Goal: Information Seeking & Learning: Learn about a topic

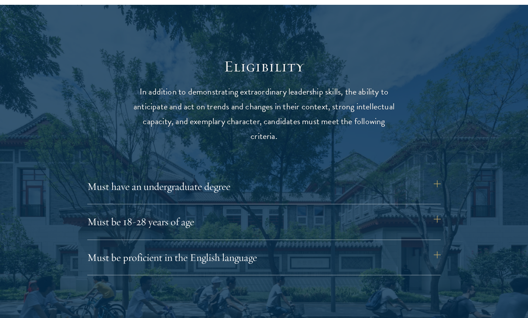
scroll to position [1131, 0]
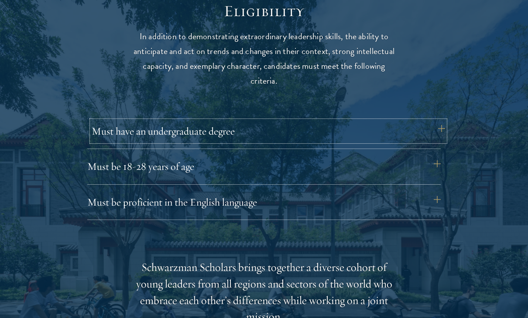
click at [175, 138] on button "Must have an undergraduate degree" at bounding box center [268, 131] width 353 height 21
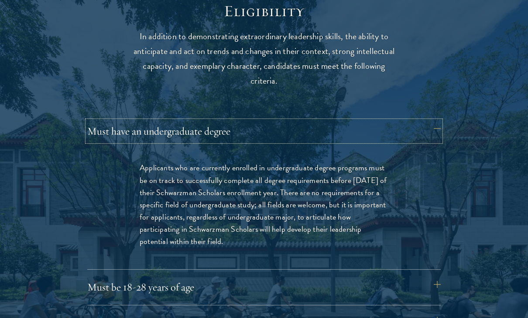
scroll to position [1131, 0]
click at [149, 175] on p "Applicants who are currently enrolled in undergraduate degree programs must be …" at bounding box center [264, 204] width 249 height 86
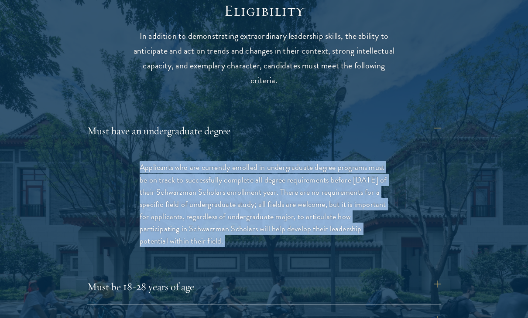
click at [149, 175] on p "Applicants who are currently enrolled in undergraduate degree programs must be …" at bounding box center [264, 204] width 249 height 86
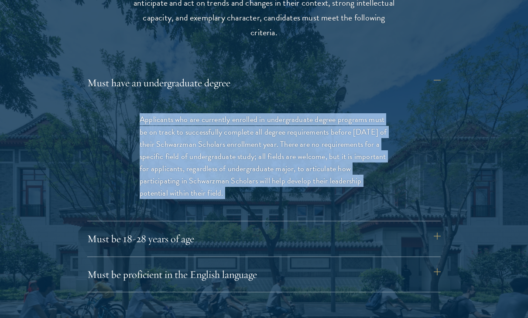
scroll to position [1180, 0]
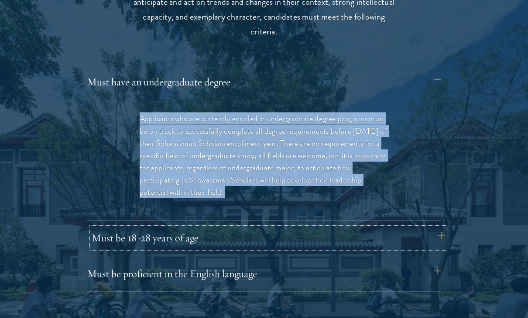
click at [269, 228] on button "Must be 18-28 years of age" at bounding box center [268, 238] width 353 height 21
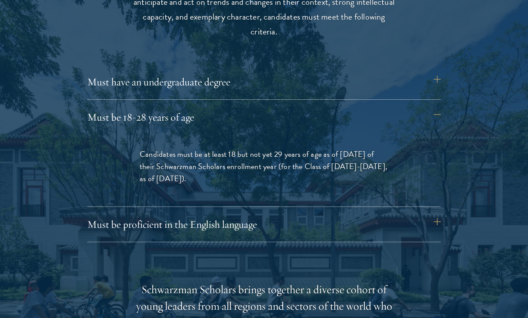
click at [202, 154] on span "Candidates must be at least 18 but not yet 29 years of age as of [DATE] of thei…" at bounding box center [263, 166] width 247 height 36
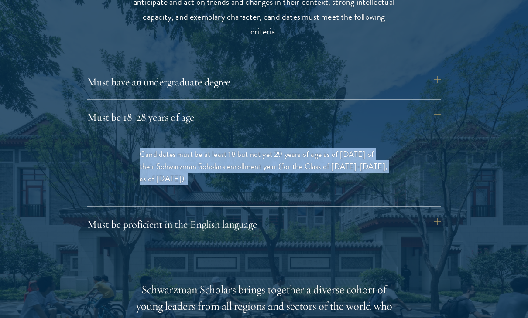
click at [202, 154] on span "Candidates must be at least 18 but not yet 29 years of age as of [DATE] of thei…" at bounding box center [263, 166] width 247 height 36
click at [294, 221] on button "Must be proficient in the English language" at bounding box center [268, 224] width 353 height 21
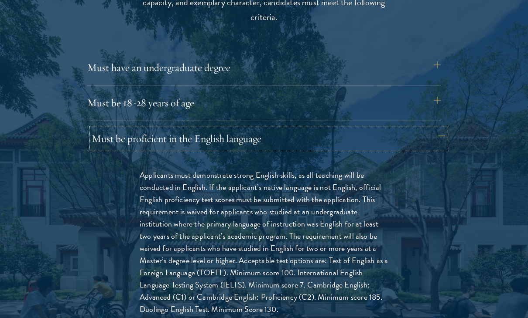
scroll to position [1195, 0]
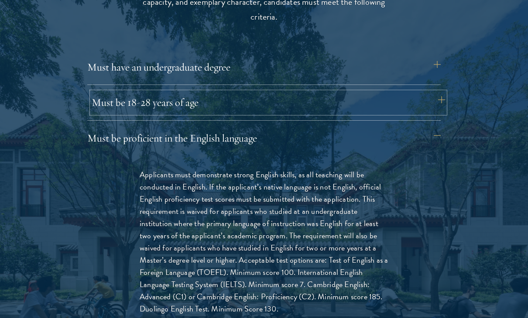
click at [178, 111] on button "Must be 18-28 years of age" at bounding box center [268, 102] width 353 height 21
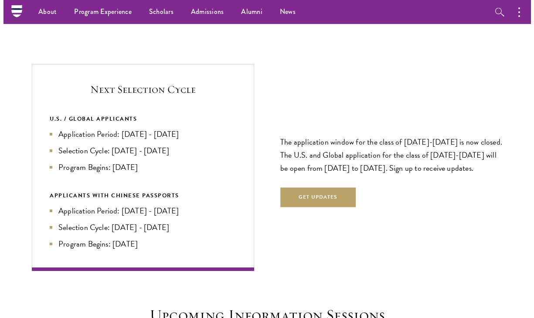
scroll to position [1872, 0]
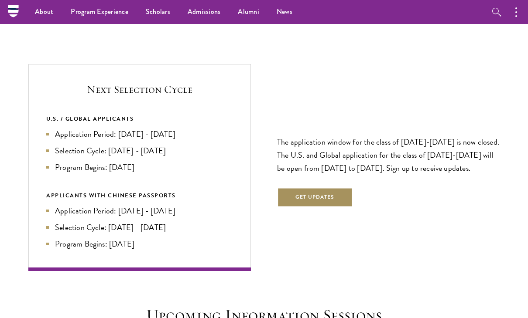
click at [324, 195] on button "Get Updates" at bounding box center [315, 198] width 76 height 20
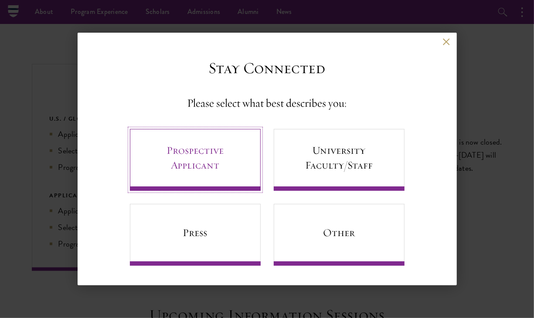
click at [227, 171] on link "Prospective Applicant" at bounding box center [195, 160] width 131 height 62
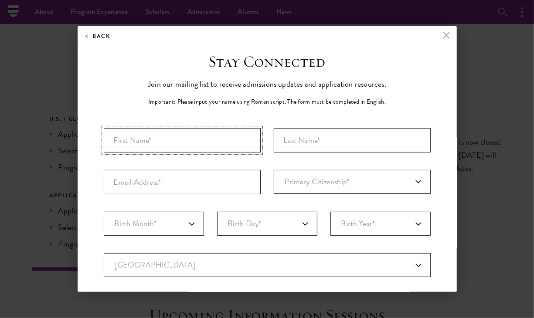
click at [234, 145] on input "First Name*" at bounding box center [182, 140] width 157 height 24
type input "Adedotun"
type input "Ogunjimi"
type input "[EMAIL_ADDRESS][DOMAIN_NAME]"
select select "UK"
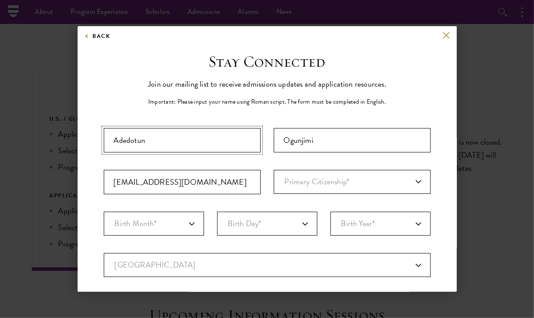
select select
click at [222, 186] on input "[EMAIL_ADDRESS][DOMAIN_NAME]" at bounding box center [182, 182] width 157 height 24
click at [225, 186] on input "[EMAIL_ADDRESS][DOMAIN_NAME]" at bounding box center [182, 182] width 157 height 24
click at [230, 184] on input "[EMAIL_ADDRESS][DOMAIN_NAME]" at bounding box center [182, 182] width 157 height 24
click at [239, 179] on input "[EMAIL_ADDRESS][DOMAIN_NAME]" at bounding box center [182, 182] width 157 height 24
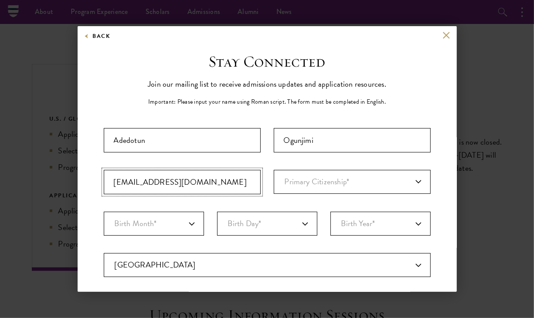
click at [237, 179] on input "[EMAIL_ADDRESS][DOMAIN_NAME]" at bounding box center [182, 182] width 157 height 24
click at [242, 180] on input "[EMAIL_ADDRESS][DOMAIN_NAME]" at bounding box center [182, 182] width 157 height 24
type input "[EMAIL_ADDRESS][DOMAIN_NAME]"
click at [359, 185] on select "Primary Citizenship* [GEOGRAPHIC_DATA] [DEMOGRAPHIC_DATA] [DEMOGRAPHIC_DATA] [D…" at bounding box center [352, 182] width 157 height 24
click at [490, 55] on div "Back Stay Connected Please select what best describes you: Prospective Applican…" at bounding box center [267, 159] width 534 height 266
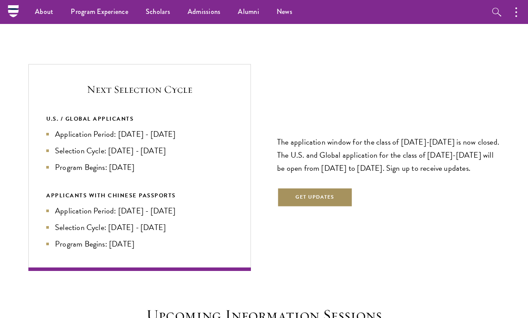
click at [335, 203] on button "Get Updates" at bounding box center [315, 198] width 76 height 20
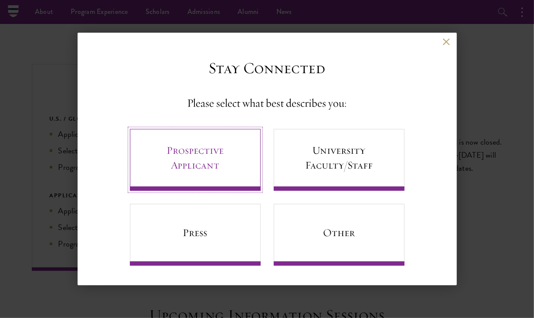
click at [230, 165] on link "Prospective Applicant" at bounding box center [195, 160] width 131 height 62
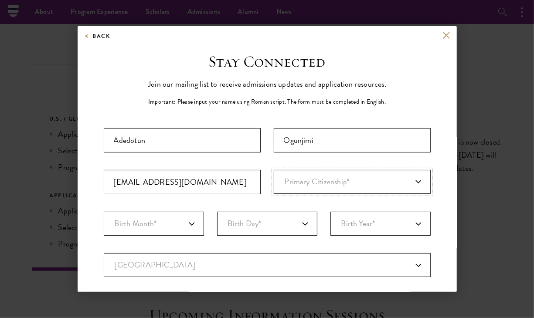
click at [324, 181] on select "Primary Citizenship* [GEOGRAPHIC_DATA] [DEMOGRAPHIC_DATA] [DEMOGRAPHIC_DATA] [D…" at bounding box center [352, 182] width 157 height 24
click at [328, 189] on select "Primary Citizenship* [GEOGRAPHIC_DATA] [DEMOGRAPHIC_DATA] [DEMOGRAPHIC_DATA] [D…" at bounding box center [352, 182] width 157 height 24
select select "NL"
click at [274, 170] on select "Primary Citizenship* [GEOGRAPHIC_DATA] [DEMOGRAPHIC_DATA] [DEMOGRAPHIC_DATA] [D…" at bounding box center [352, 182] width 157 height 24
click at [180, 221] on select "Birth Month* January February March April May June July August September Octobe…" at bounding box center [154, 224] width 100 height 24
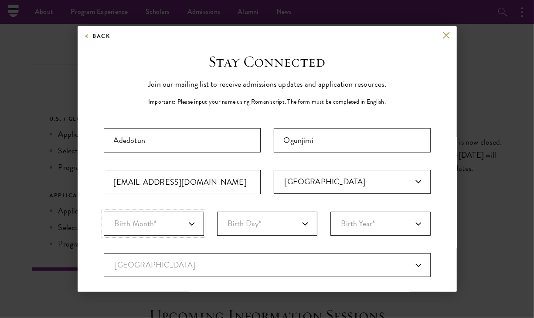
select select "01"
click at [104, 212] on select "Birth Month* January February March April May June July August September Octobe…" at bounding box center [154, 224] width 100 height 24
click at [253, 224] on select "Birth Day* 1 2 3 4 5 6 7 8 9 10 11 12 13 14 15 16 17 18 19 20 21 22 23 24 25 26…" at bounding box center [267, 224] width 100 height 24
select select "25"
click at [217, 212] on select "Birth Day* 1 2 3 4 5 6 7 8 9 10 11 12 13 14 15 16 17 18 19 20 21 22 23 24 25 26…" at bounding box center [267, 224] width 100 height 24
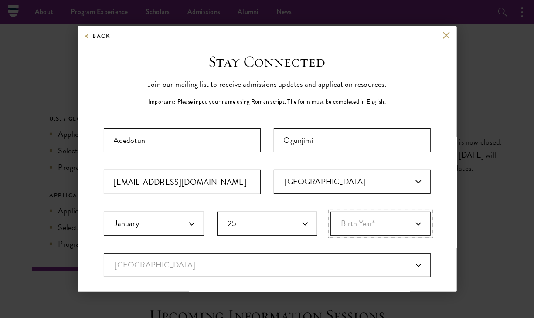
click at [355, 229] on select "Birth Year* [DEMOGRAPHIC_DATA] [DEMOGRAPHIC_DATA] [DEMOGRAPHIC_DATA] [DEMOGRAPH…" at bounding box center [381, 224] width 100 height 24
select select "2003"
click at [331, 212] on select "Birth Year* [DEMOGRAPHIC_DATA] [DEMOGRAPHIC_DATA] [DEMOGRAPHIC_DATA] [DEMOGRAPH…" at bounding box center [381, 224] width 100 height 24
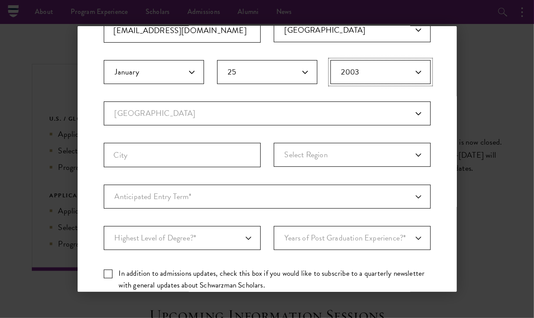
scroll to position [153, 0]
click at [221, 155] on input "City" at bounding box center [182, 154] width 157 height 24
type input "dartford"
click at [344, 160] on select "Select Region [GEOGRAPHIC_DATA] [GEOGRAPHIC_DATA] and [GEOGRAPHIC_DATA] [GEOGRA…" at bounding box center [352, 154] width 157 height 24
select select "[GEOGRAPHIC_DATA]"
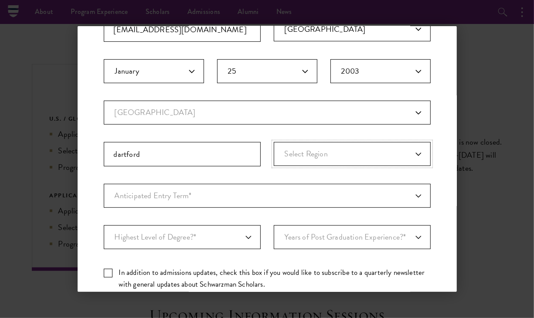
click at [274, 142] on select "Select Region [GEOGRAPHIC_DATA] [GEOGRAPHIC_DATA] and [GEOGRAPHIC_DATA] [GEOGRA…" at bounding box center [352, 154] width 157 height 24
click at [385, 157] on select "Select Region [GEOGRAPHIC_DATA] [GEOGRAPHIC_DATA] and [GEOGRAPHIC_DATA] [GEOGRA…" at bounding box center [352, 154] width 157 height 24
click at [274, 142] on select "Select Region [GEOGRAPHIC_DATA] [GEOGRAPHIC_DATA] and [GEOGRAPHIC_DATA] [GEOGRA…" at bounding box center [352, 154] width 157 height 24
click at [374, 154] on select "Select Region [GEOGRAPHIC_DATA] [GEOGRAPHIC_DATA] and [GEOGRAPHIC_DATA] [GEOGRA…" at bounding box center [352, 154] width 157 height 24
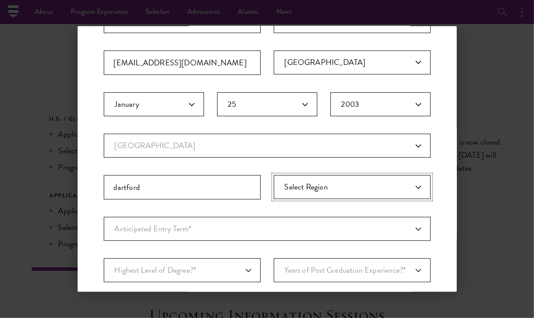
scroll to position [119, 0]
click at [283, 235] on select "Anticipated Entry Term* Just Exploring" at bounding box center [267, 230] width 327 height 24
click at [104, 218] on select "Anticipated Entry Term* Just Exploring" at bounding box center [267, 230] width 327 height 24
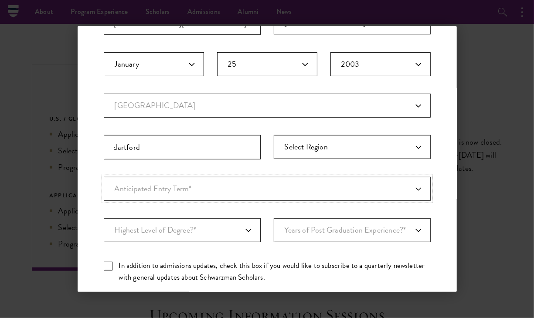
scroll to position [168, 0]
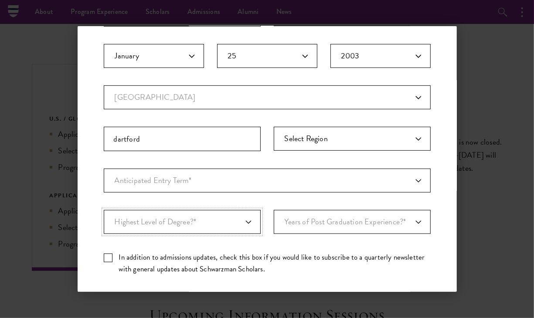
click at [247, 225] on select "Highest Level of Degree?* PHD Bachelor's Master's Current Undergraduate Student" at bounding box center [182, 222] width 157 height 24
select select "009547fe-3364-4351-8e81-63abea734008"
click at [104, 210] on select "Highest Level of Degree?* PHD Bachelor's Master's Current Undergraduate Student" at bounding box center [182, 222] width 157 height 24
click at [327, 231] on select "Years of Post Graduation Experience?* 1 2 3 4 5 6 7 8 9 10" at bounding box center [352, 222] width 157 height 24
select select "1"
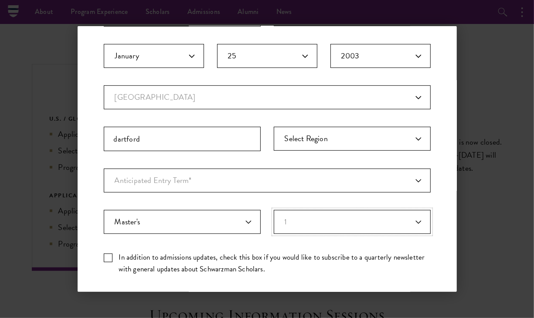
click at [274, 210] on select "Years of Post Graduation Experience?* 1 2 3 4 5 6 7 8 9 10" at bounding box center [352, 222] width 157 height 24
click at [339, 225] on select "Years of Post Graduation Experience?* 1 2 3 4 5 6 7 8 9 10" at bounding box center [352, 222] width 157 height 24
click at [390, 289] on form "Important: The form must be completed in English. [PERSON_NAME][GEOGRAPHIC_DATA…" at bounding box center [267, 139] width 327 height 359
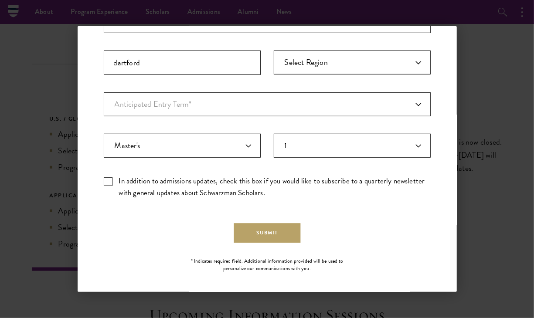
scroll to position [248, 0]
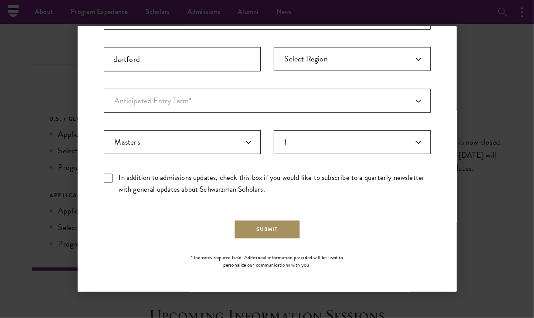
click at [279, 236] on button "Submit" at bounding box center [267, 230] width 67 height 20
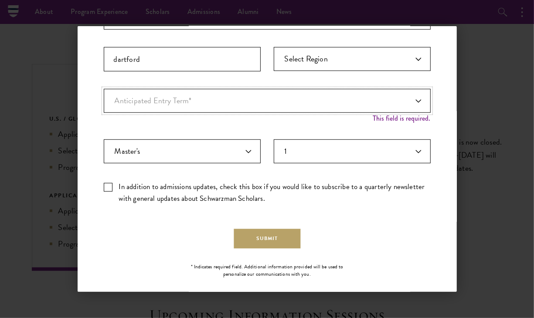
click at [397, 97] on select "Anticipated Entry Term* Just Exploring" at bounding box center [267, 101] width 327 height 24
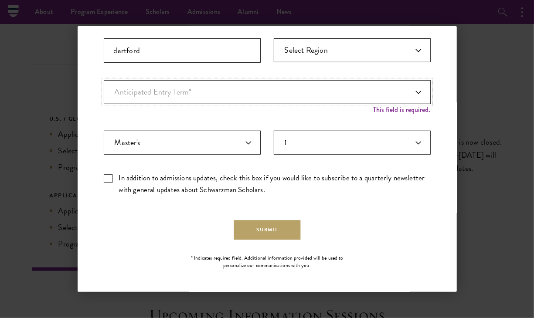
click at [349, 92] on select "Anticipated Entry Term* Just Exploring" at bounding box center [267, 92] width 327 height 24
select select "a6790467-ebe7-4045-a56a-66c1cae98076"
click at [104, 87] on select "Anticipated Entry Term* Just Exploring" at bounding box center [267, 92] width 327 height 24
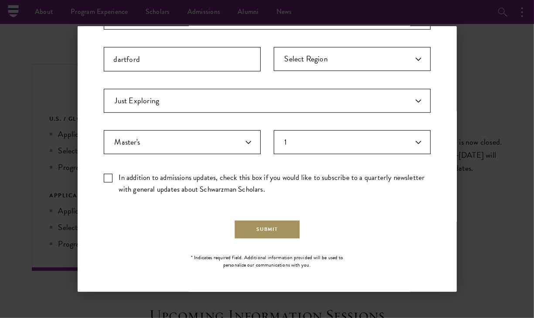
click at [285, 231] on button "Submit" at bounding box center [267, 230] width 67 height 20
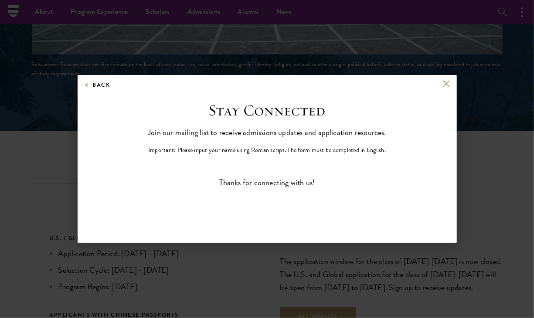
scroll to position [0, 0]
click at [443, 86] on button at bounding box center [446, 83] width 7 height 7
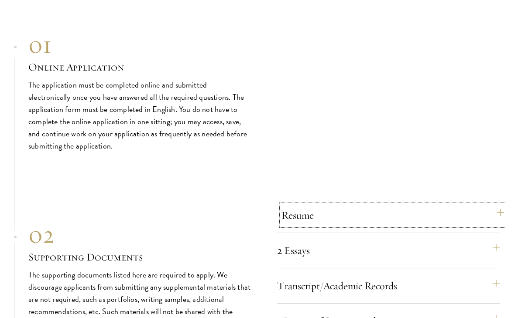
click at [486, 216] on button "Resume" at bounding box center [392, 215] width 222 height 21
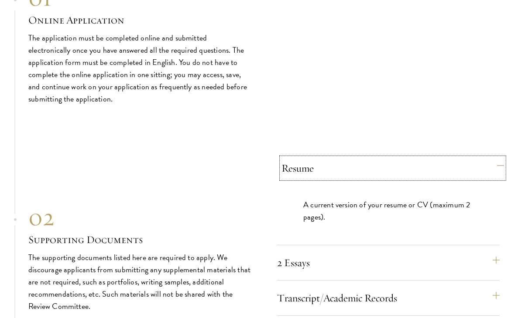
scroll to position [2516, 0]
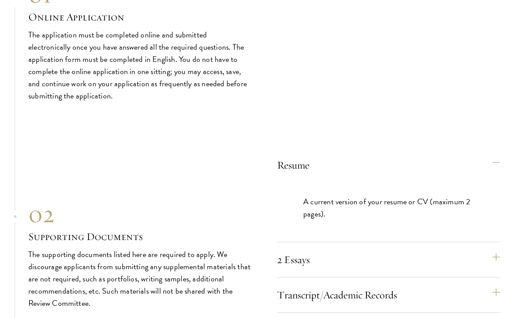
click at [485, 237] on div "A current version of your resume or CV (maximum 2 pages)." at bounding box center [388, 212] width 222 height 59
click at [488, 255] on button "2 Essays" at bounding box center [392, 259] width 222 height 21
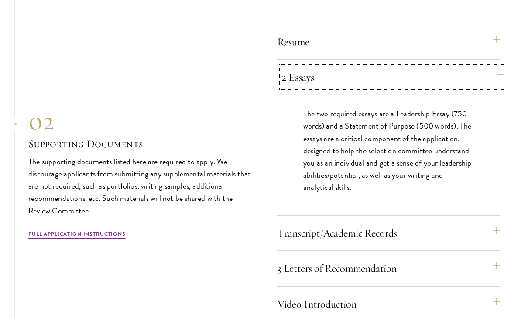
scroll to position [2640, 0]
click at [488, 237] on button "Transcript/Academic Records" at bounding box center [392, 232] width 222 height 21
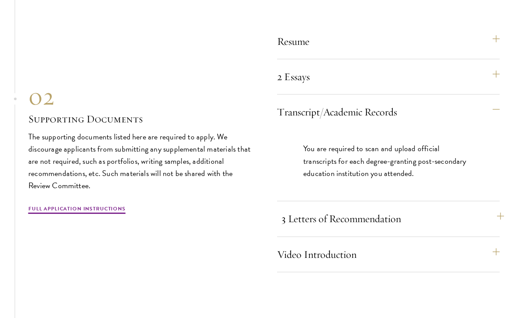
click at [485, 220] on button "3 Letters of Recommendation" at bounding box center [392, 218] width 222 height 21
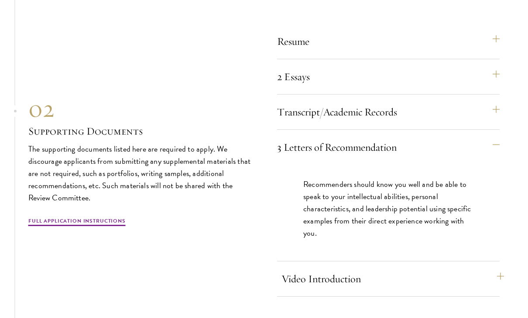
click at [487, 283] on button "Video Introduction" at bounding box center [392, 279] width 222 height 21
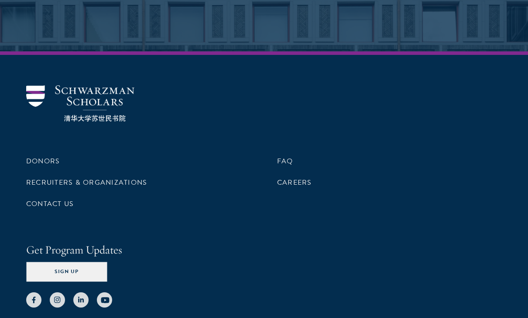
scroll to position [4370, 0]
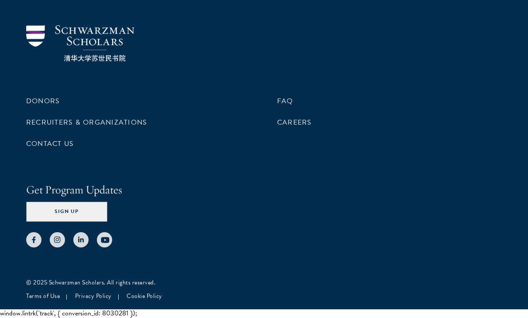
click at [495, 232] on div at bounding box center [263, 235] width 475 height 26
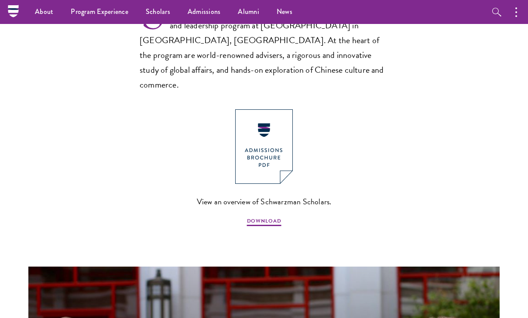
scroll to position [603, 0]
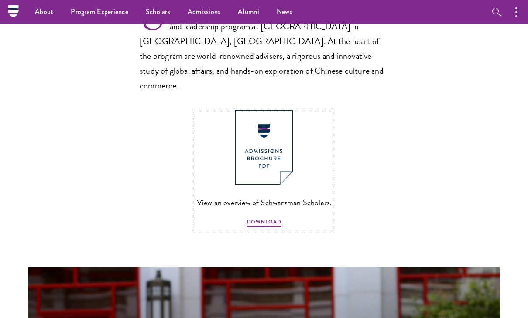
click at [266, 157] on img at bounding box center [264, 147] width 58 height 75
